Goal: Task Accomplishment & Management: Use online tool/utility

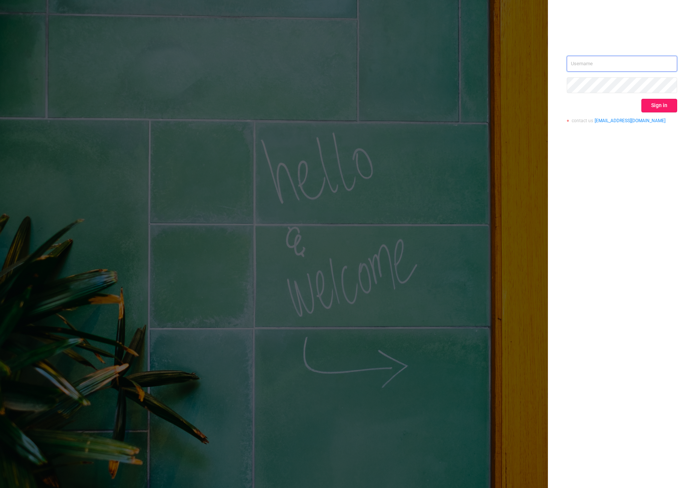
type input "[PERSON_NAME][EMAIL_ADDRESS][DOMAIN_NAME]"
click at [662, 103] on button "Sign in" at bounding box center [659, 106] width 36 height 14
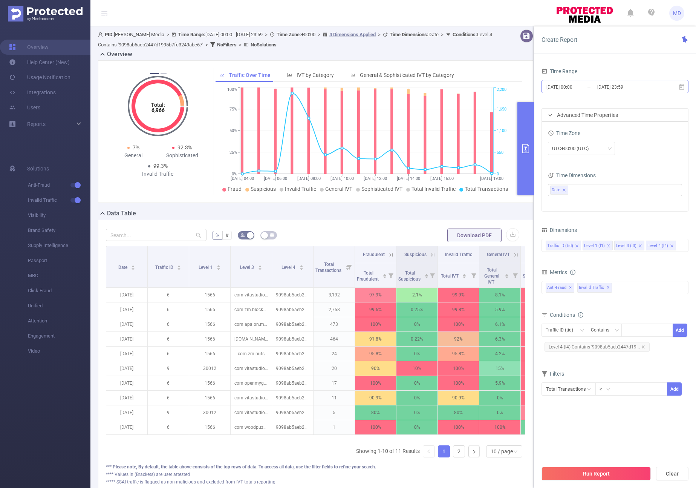
click at [624, 87] on input "[DATE] 23:59" at bounding box center [627, 87] width 61 height 10
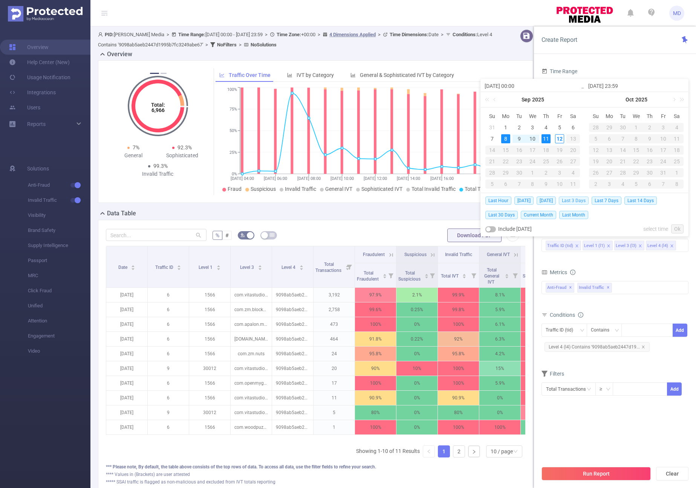
click at [584, 201] on span "Last 3 Days" at bounding box center [574, 200] width 30 height 8
type input "[DATE] 00:00"
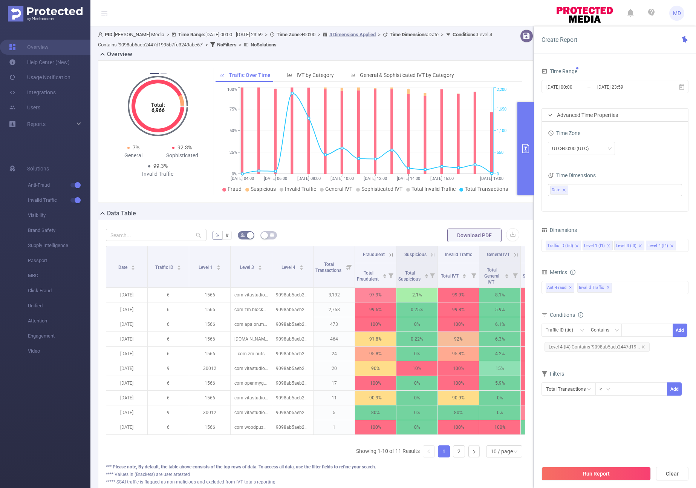
click at [577, 474] on button "Run Report" at bounding box center [596, 474] width 109 height 14
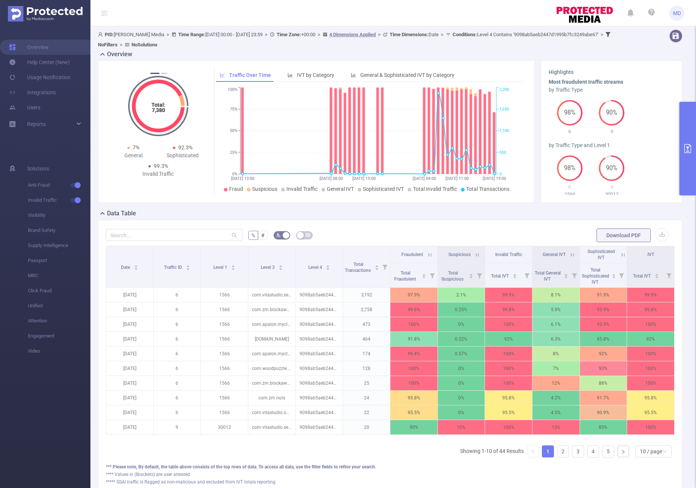
click at [687, 168] on button "primary" at bounding box center [687, 148] width 17 height 93
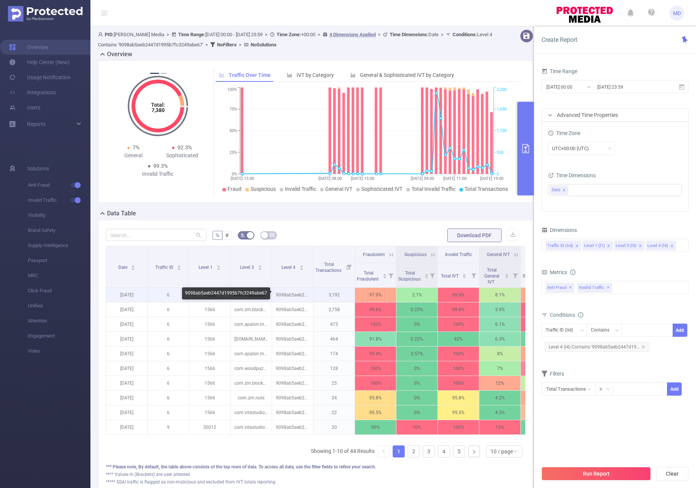
click at [306, 292] on p "9098ab5aeb2447d1995b7fc3249abe67" at bounding box center [292, 295] width 41 height 14
copy p "9098ab5aeb2447d1995b7fc3249abe67"
click at [577, 246] on icon "icon: close" at bounding box center [577, 246] width 4 height 4
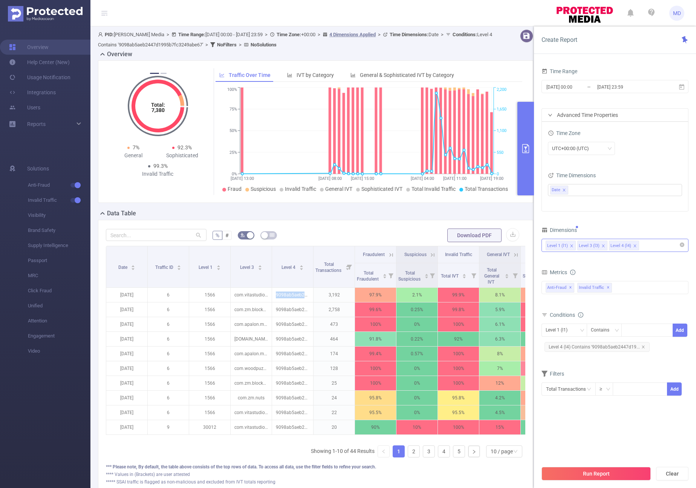
click at [571, 246] on icon "icon: close" at bounding box center [572, 246] width 4 height 4
click at [595, 240] on div "Level 4 (l4)" at bounding box center [615, 245] width 139 height 12
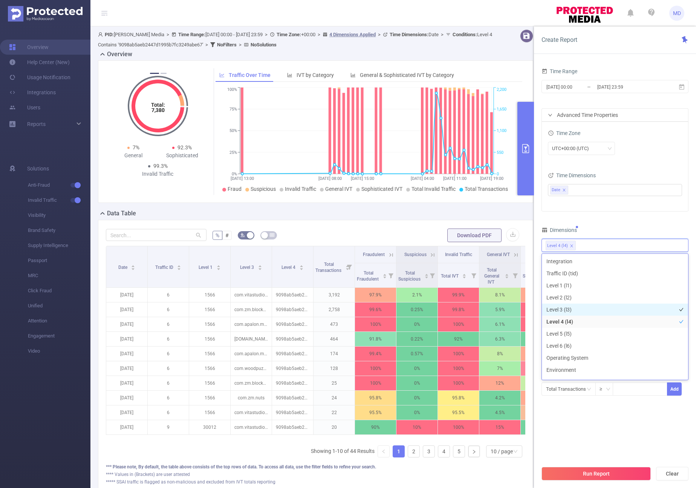
click at [586, 305] on li "Level 3 (l3)" at bounding box center [615, 309] width 146 height 12
click at [607, 223] on div "Time Range [DATE] 00:00 _ [DATE] 23:59 Advanced Time Properties Time Zone UTC+0…" at bounding box center [615, 235] width 147 height 339
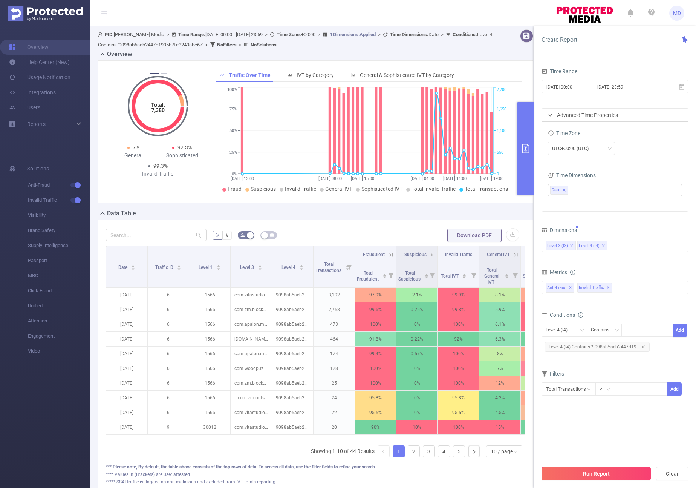
click at [583, 475] on button "Run Report" at bounding box center [596, 474] width 109 height 14
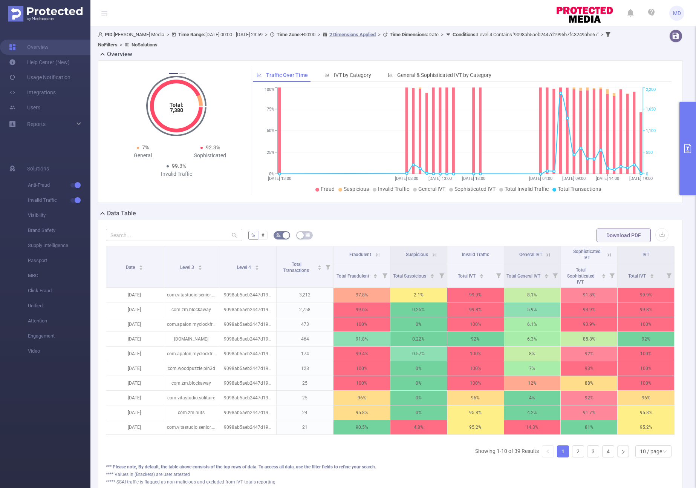
click at [691, 146] on icon "primary" at bounding box center [687, 148] width 7 height 9
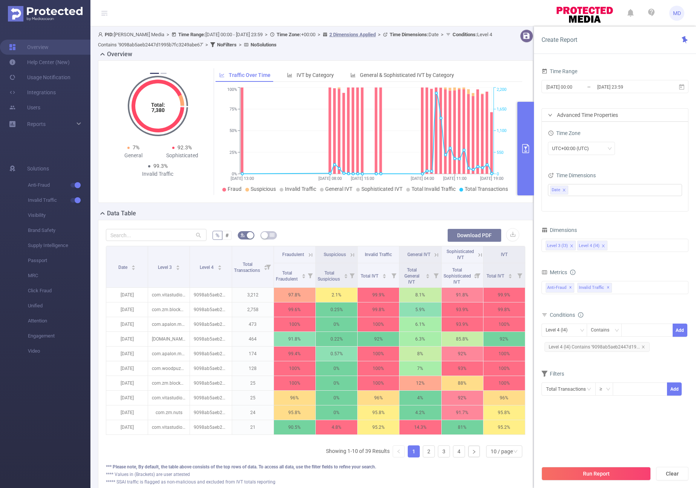
click at [457, 235] on button "Download PDF" at bounding box center [474, 235] width 54 height 14
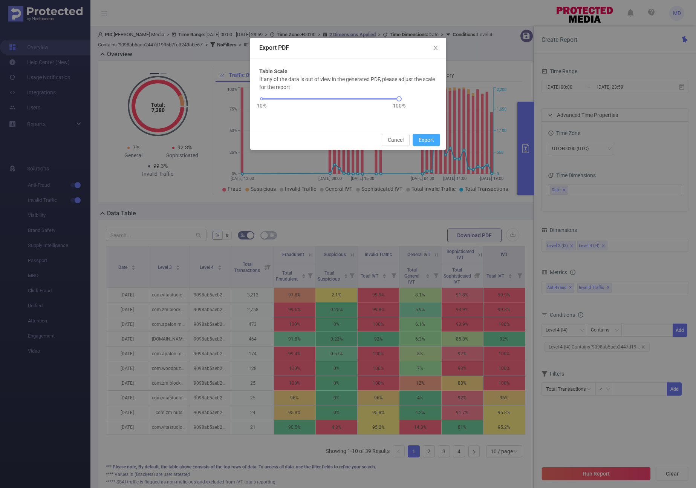
click at [425, 139] on button "Export" at bounding box center [427, 140] width 28 height 12
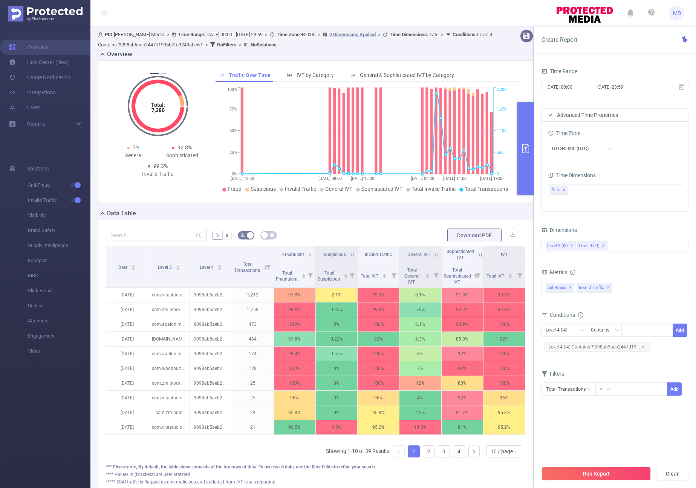
click at [412, 208] on div "Total: 7,380 Total: 7,380 98.3% Fraudulent 1.1% Suspicious 99.4% Invalid Traffi…" at bounding box center [315, 134] width 441 height 148
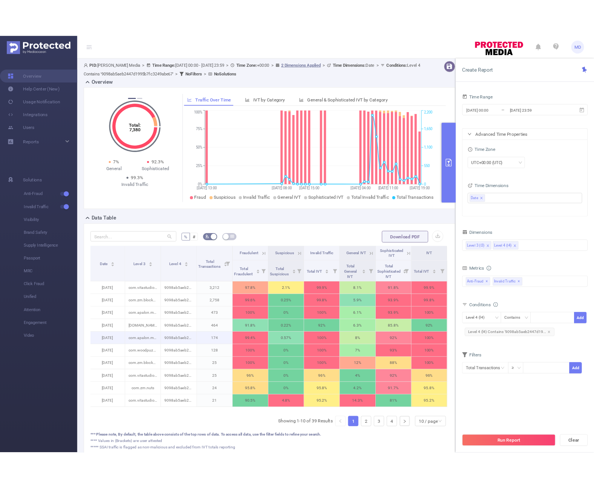
scroll to position [59, 0]
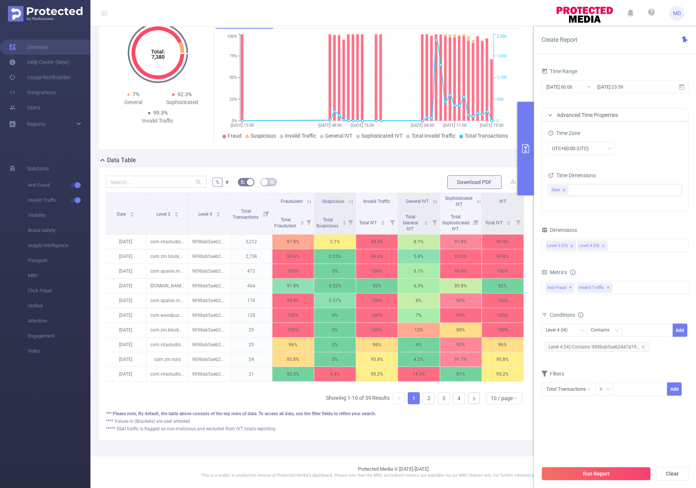
click at [307, 200] on icon at bounding box center [308, 201] width 3 height 3
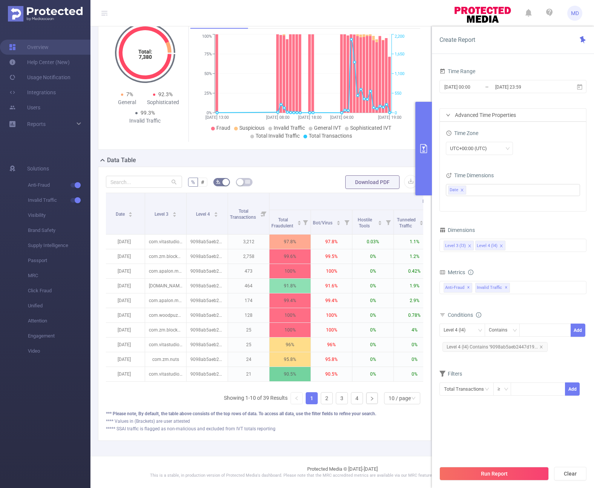
scroll to position [69, 0]
click at [426, 176] on button "primary" at bounding box center [423, 148] width 17 height 93
